Goal: Task Accomplishment & Management: Manage account settings

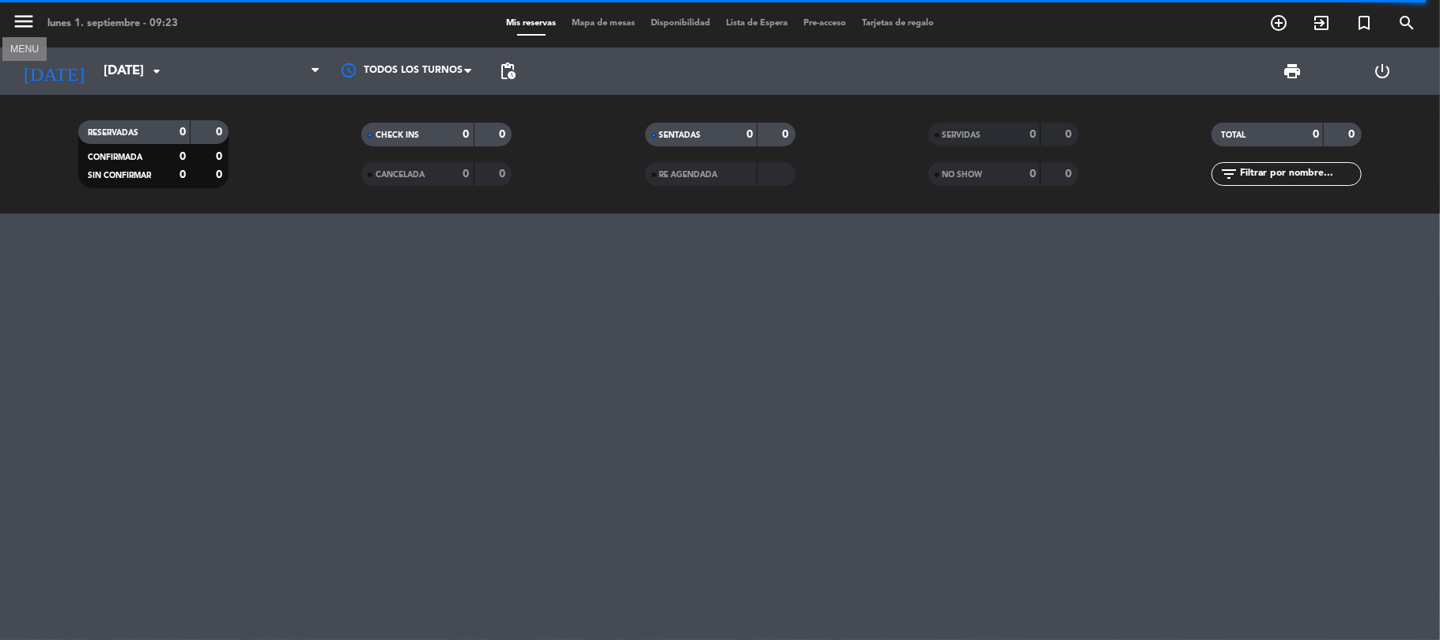
click at [23, 10] on icon "menu" at bounding box center [24, 21] width 24 height 24
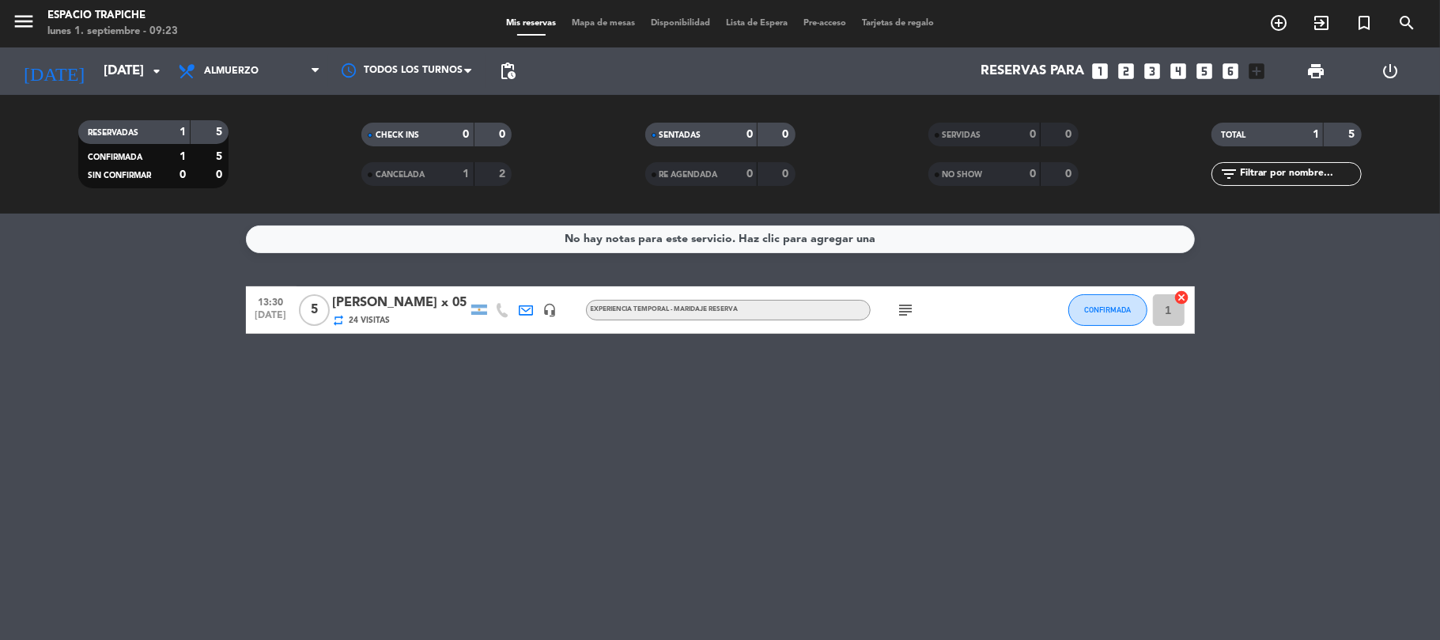
click at [214, 66] on span "Almuerzo" at bounding box center [231, 71] width 55 height 11
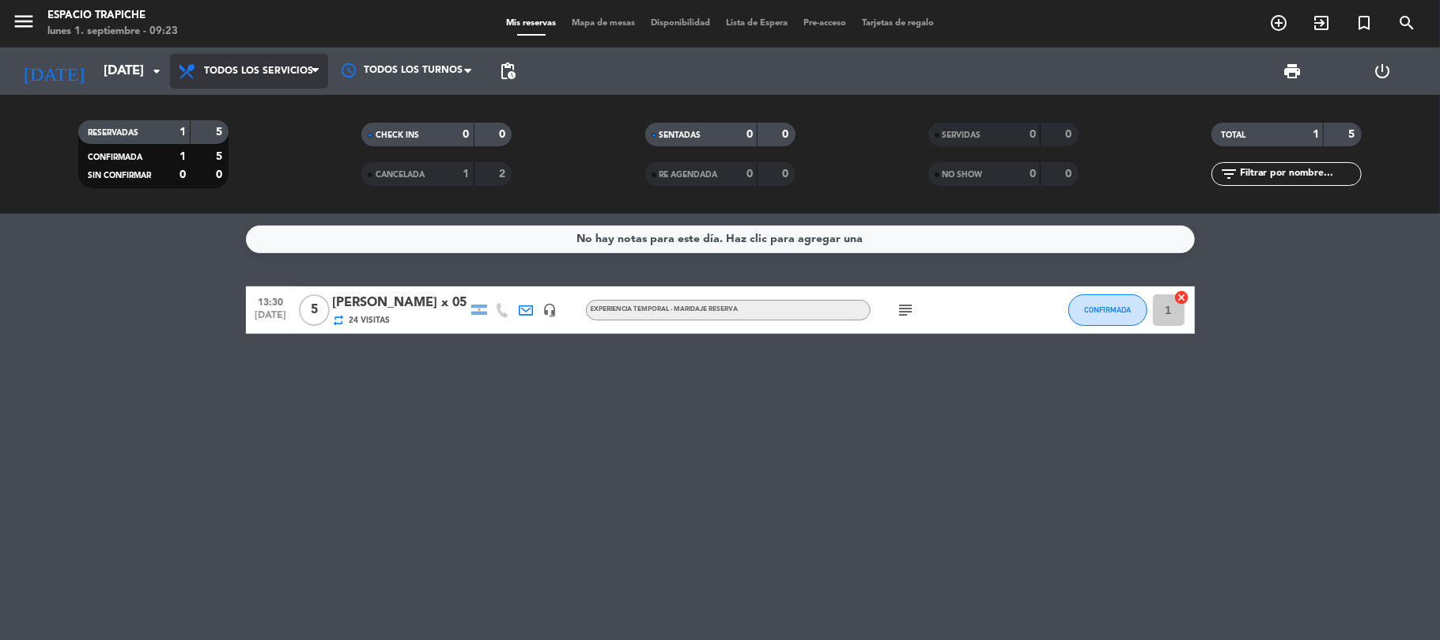
click at [242, 117] on div "menu Espacio Trapiche [DATE] 1. septiembre - 09:23 Mis reservas Mapa de mesas D…" at bounding box center [720, 107] width 1440 height 214
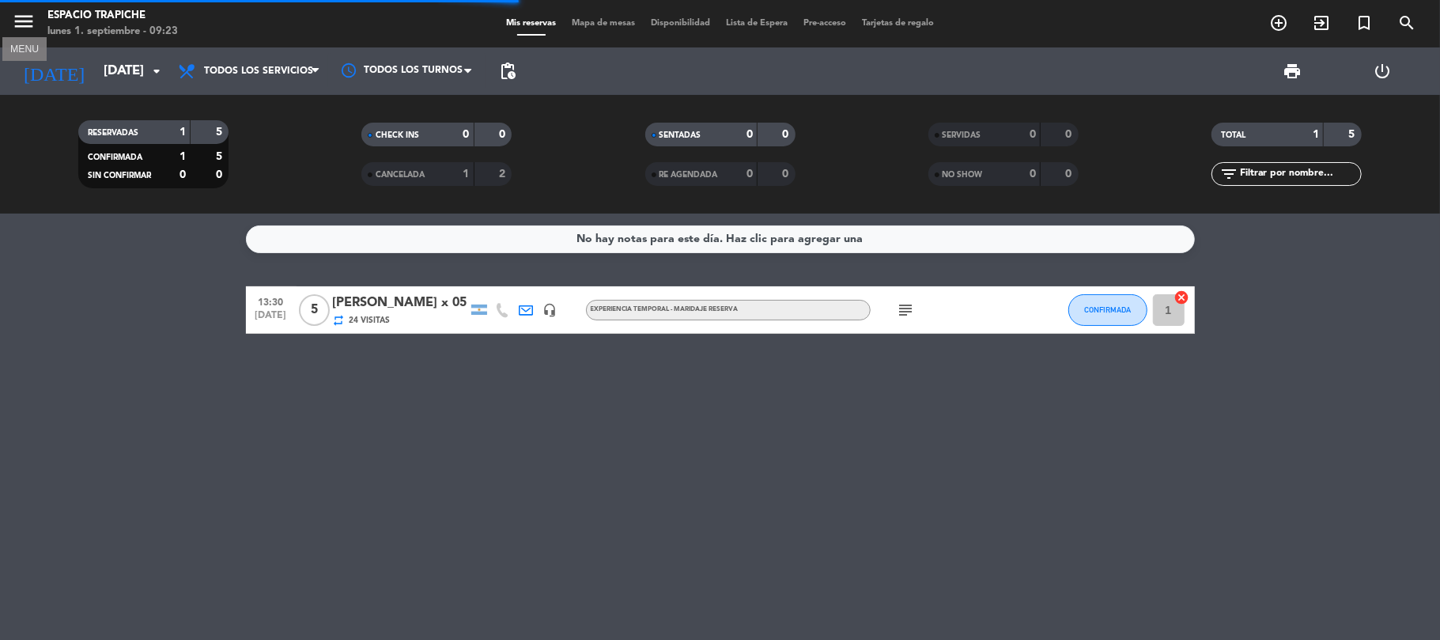
click at [26, 23] on icon "menu" at bounding box center [24, 21] width 24 height 24
click at [26, 24] on img at bounding box center [57, 30] width 67 height 12
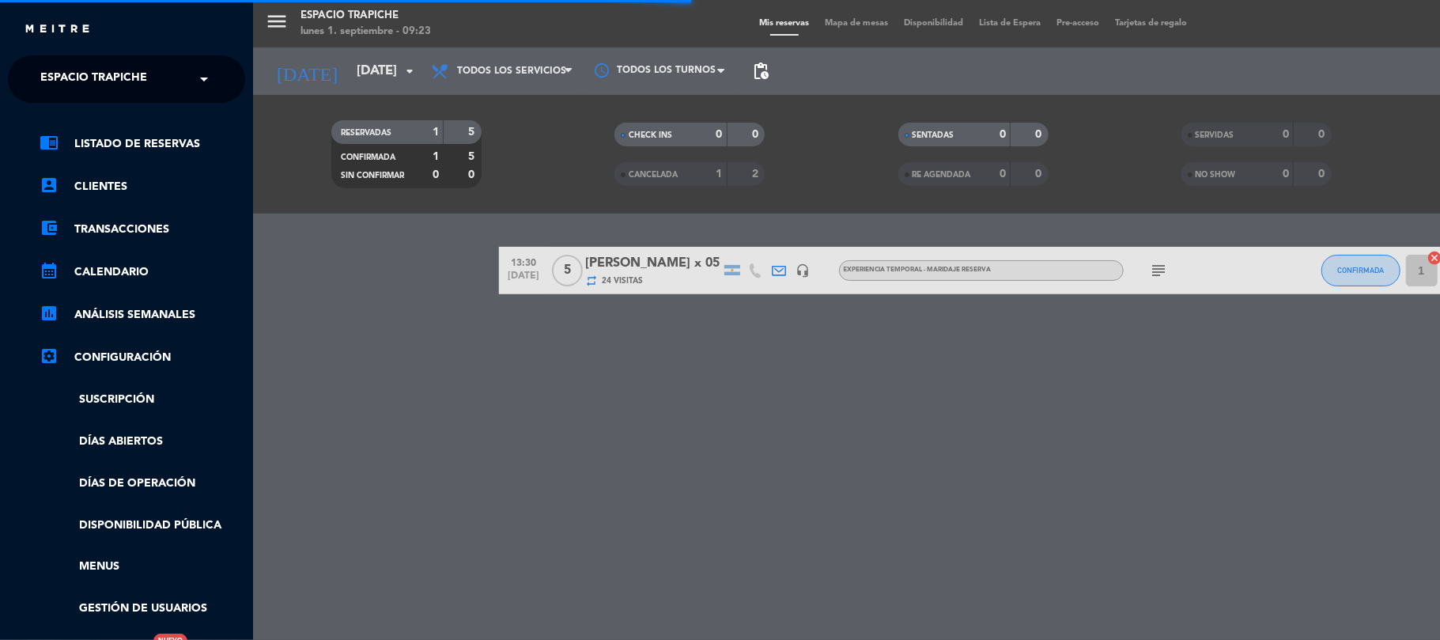
click at [74, 77] on span "Espacio Trapiche" at bounding box center [93, 78] width 107 height 33
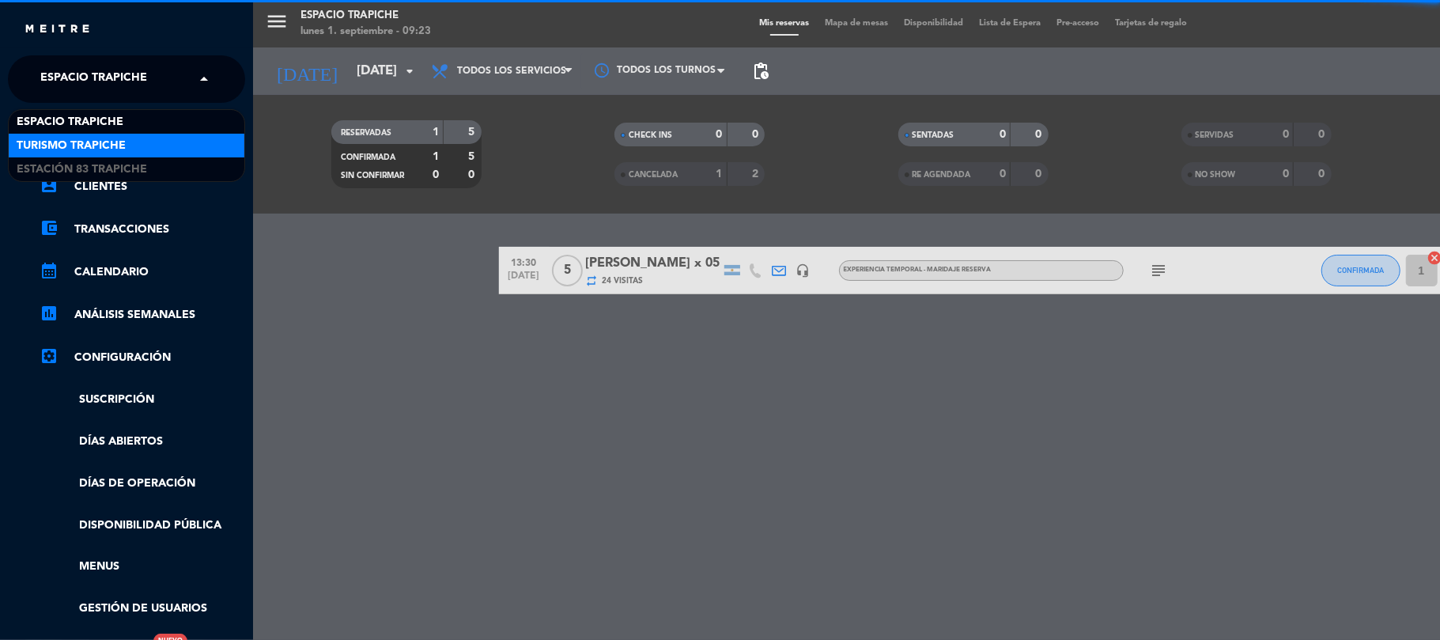
click at [83, 146] on span "Turismo Trapiche" at bounding box center [71, 146] width 109 height 18
click at [83, 146] on link "chrome_reader_mode Listado de Reservas" at bounding box center [143, 143] width 206 height 19
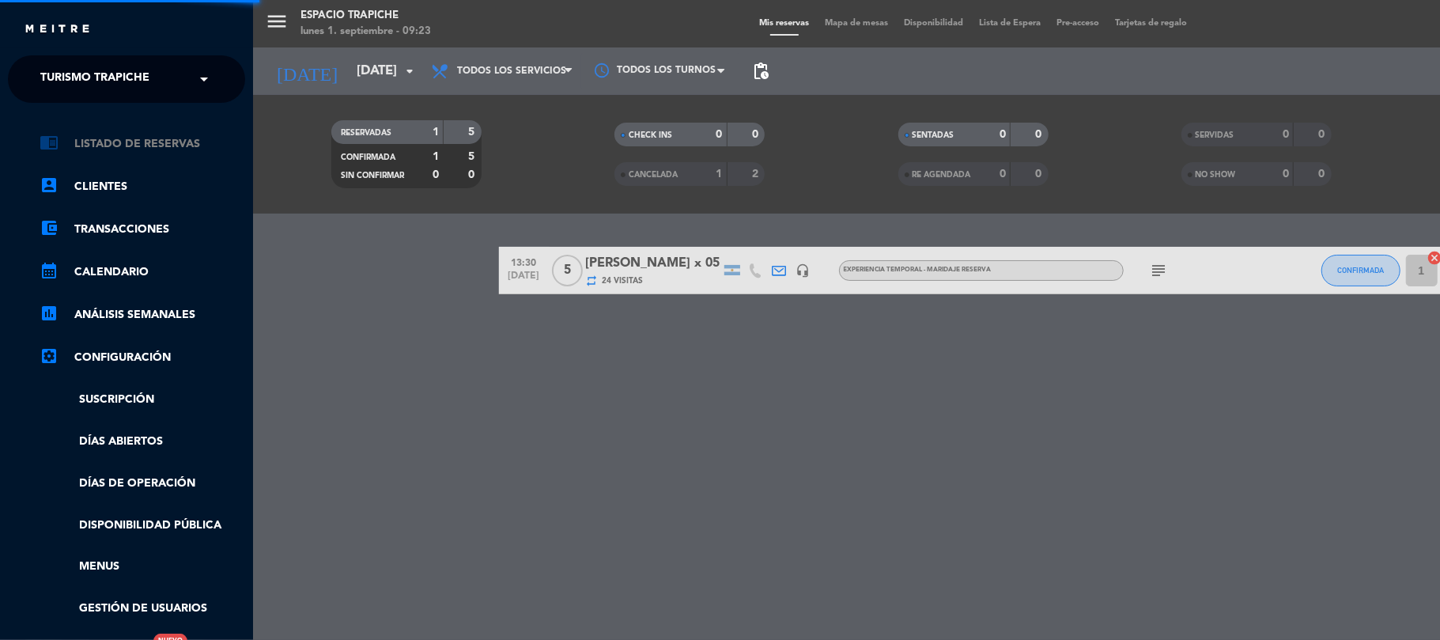
click at [83, 146] on div "close × Turismo Trapiche × chrome_reader_mode Listado de Reservas account_box C…" at bounding box center [720, 320] width 1440 height 640
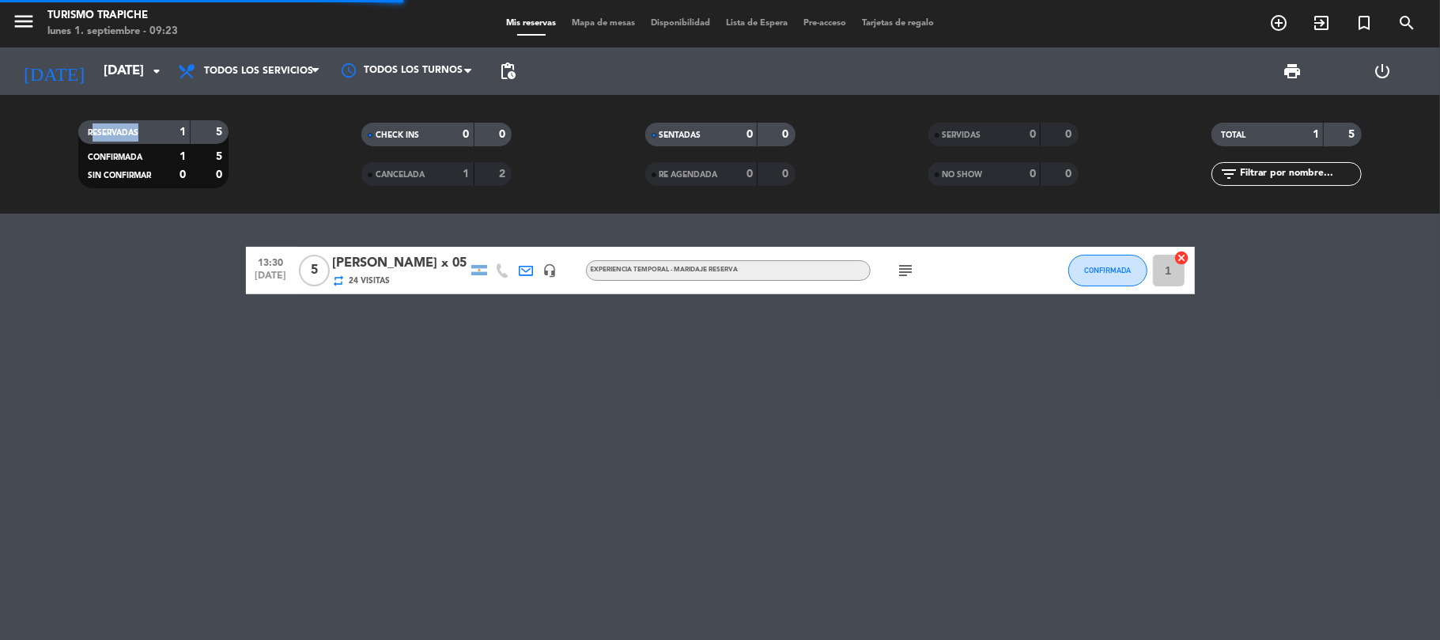
click at [44, 160] on filter-checkbox "RESERVADAS 1 5 CONFIRMADA 1 5 SIN CONFIRMAR 0 0" at bounding box center [153, 154] width 283 height 68
